Goal: Task Accomplishment & Management: Manage account settings

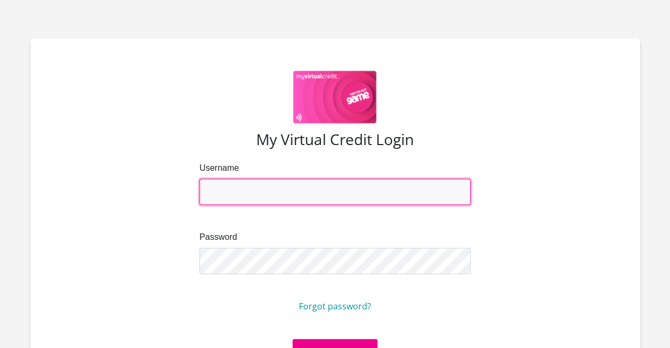
click at [289, 201] on input "Username" at bounding box center [335, 192] width 271 height 26
click at [433, 189] on input "Username" at bounding box center [335, 192] width 271 height 26
type input "stacey-lee.harrison@uct.ac.za"
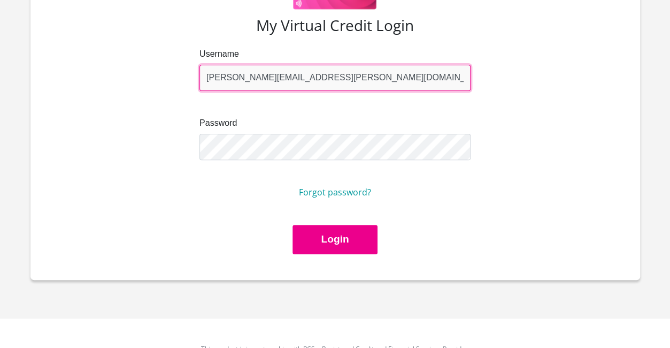
scroll to position [91, 0]
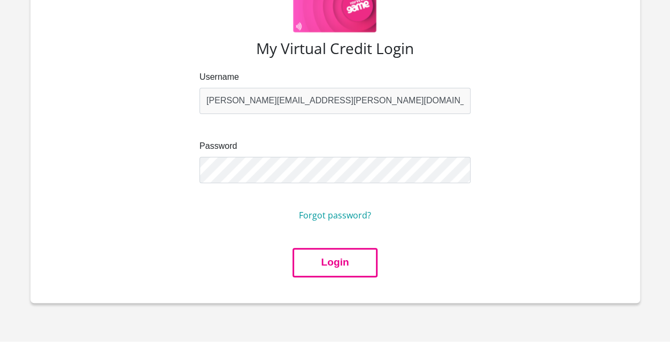
click at [327, 260] on button "Login" at bounding box center [335, 262] width 85 height 29
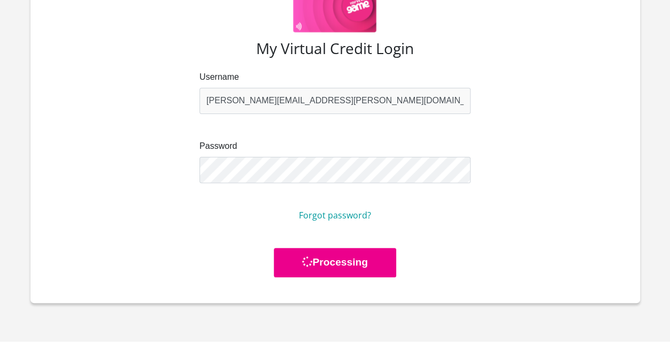
scroll to position [0, 0]
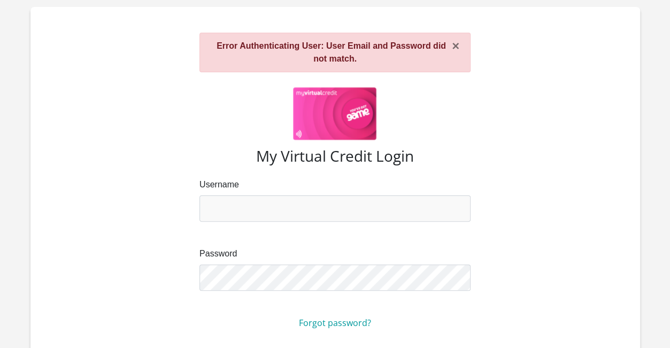
scroll to position [53, 0]
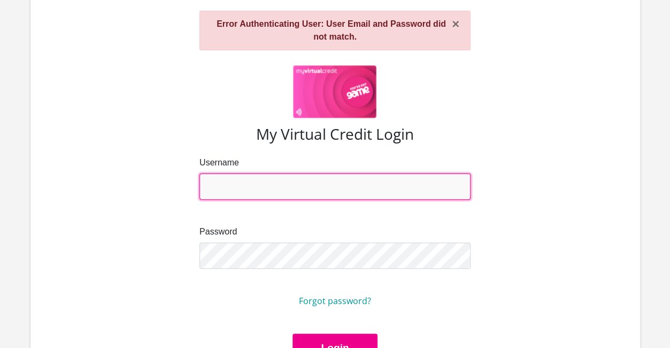
click at [255, 173] on input "Username" at bounding box center [335, 186] width 271 height 26
type input "[PERSON_NAME][EMAIL_ADDRESS][PERSON_NAME][DOMAIN_NAME]"
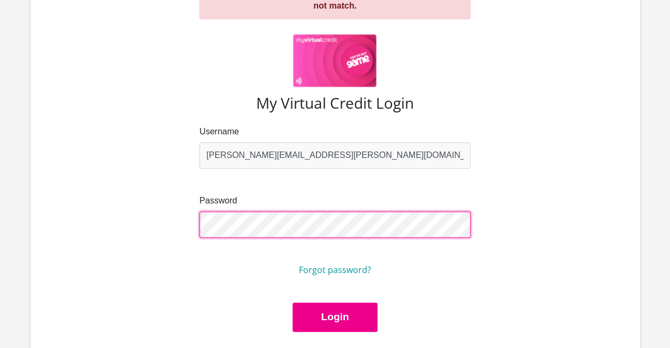
scroll to position [107, 0]
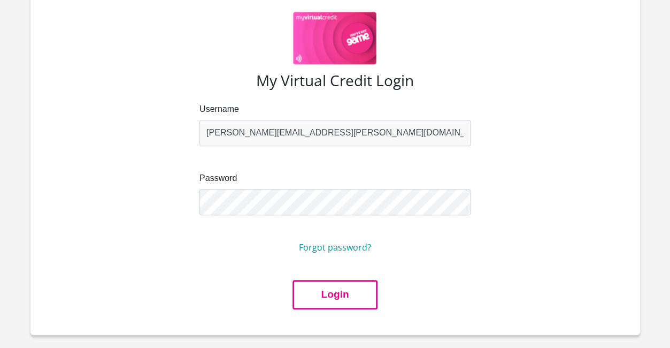
click at [317, 298] on button "Login" at bounding box center [335, 294] width 85 height 29
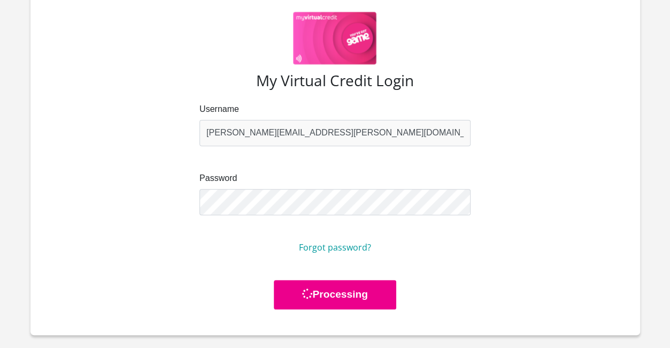
scroll to position [0, 0]
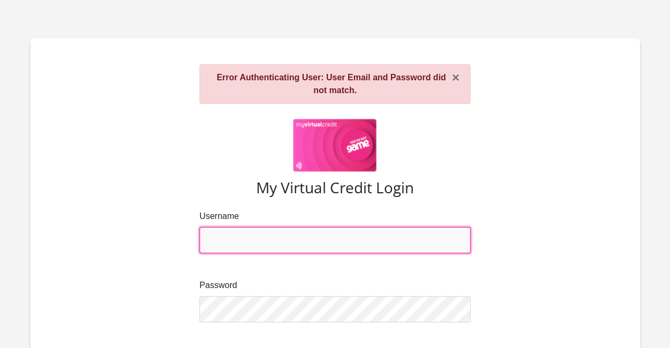
click at [303, 236] on input "Username" at bounding box center [335, 240] width 271 height 26
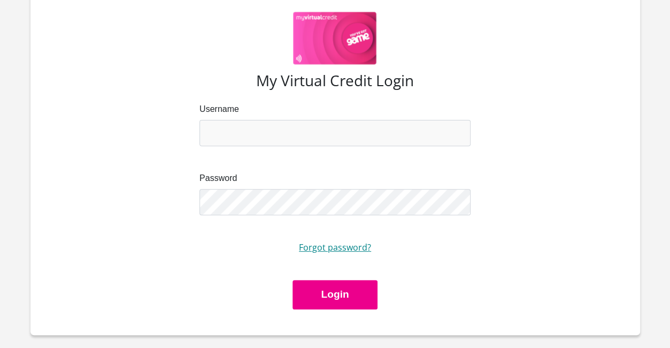
click at [338, 242] on link "Forgot password?" at bounding box center [335, 247] width 72 height 12
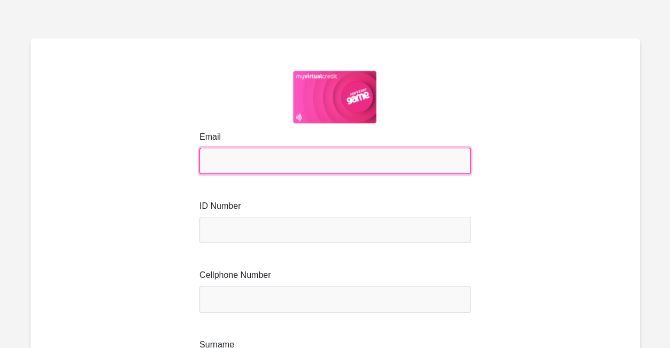
click at [262, 164] on input "Email" at bounding box center [335, 161] width 271 height 26
type input "stacey-lee.harrison@uct.ac.za"
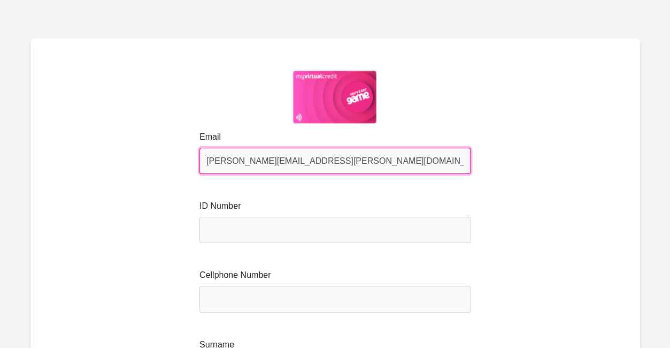
type input "Harrison"
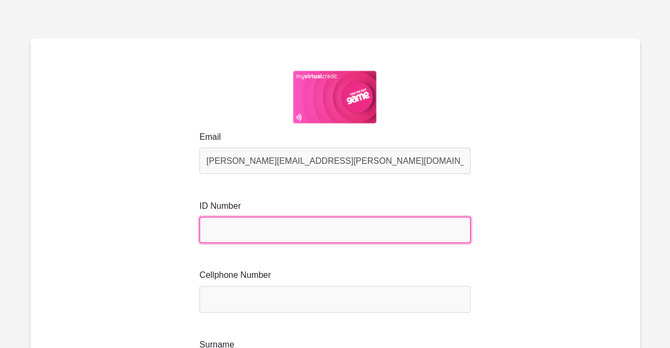
click at [233, 233] on input "text" at bounding box center [335, 230] width 271 height 26
type input "8410050141087"
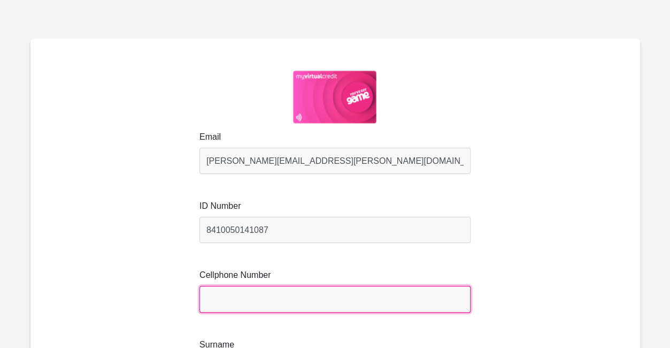
click at [240, 300] on input "Cellphone Number" at bounding box center [335, 299] width 271 height 26
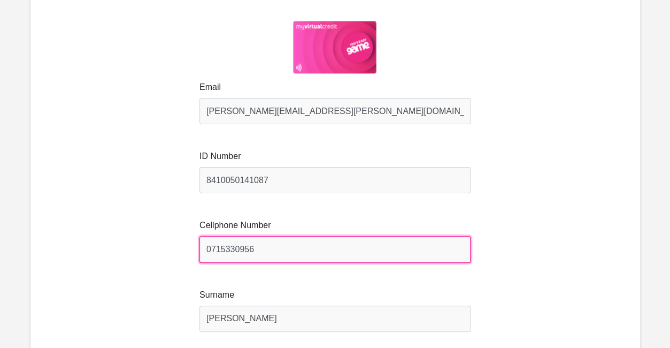
scroll to position [107, 0]
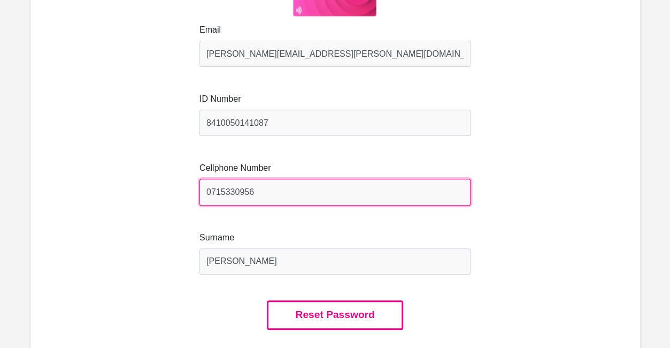
type input "0715330956"
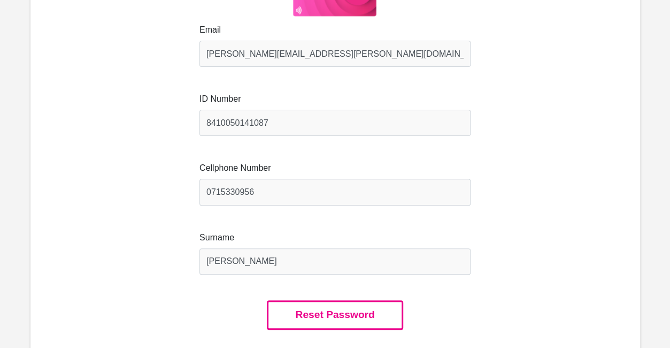
click at [302, 319] on button "Reset Password" at bounding box center [335, 314] width 136 height 29
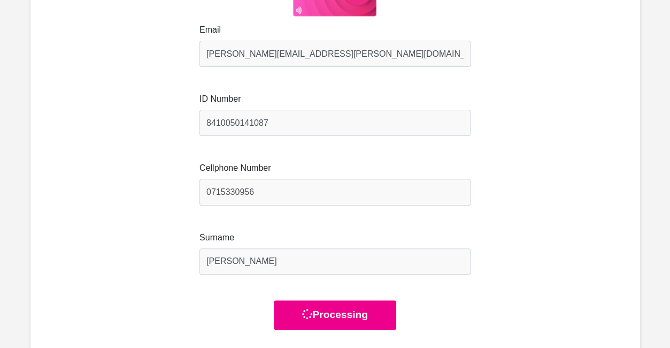
scroll to position [0, 0]
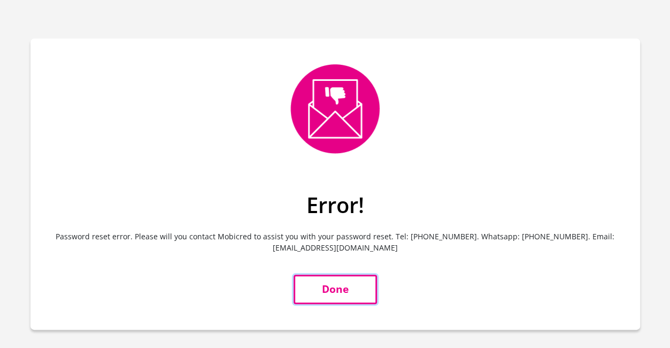
click at [342, 288] on link "Done" at bounding box center [335, 288] width 83 height 29
